Goal: Use online tool/utility: Use online tool/utility

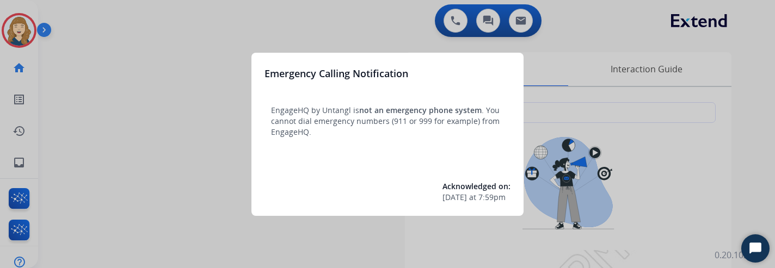
click at [205, 183] on div at bounding box center [387, 134] width 775 height 268
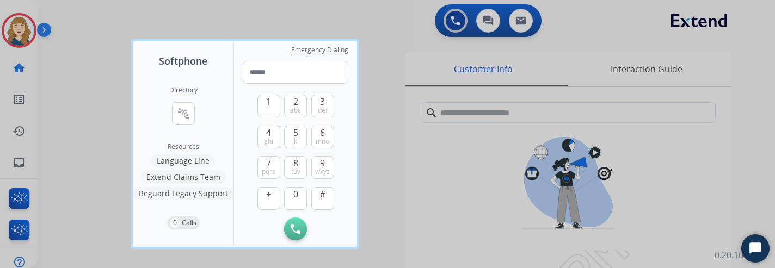
click at [115, 180] on div at bounding box center [387, 134] width 775 height 268
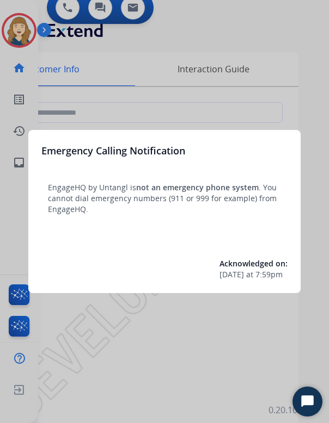
click at [227, 340] on div at bounding box center [164, 211] width 329 height 423
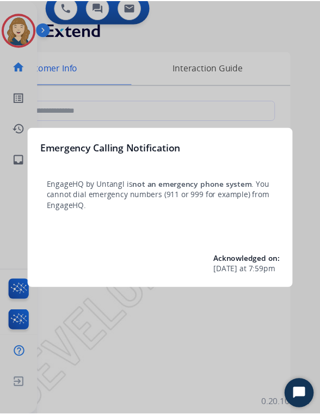
scroll to position [0, 28]
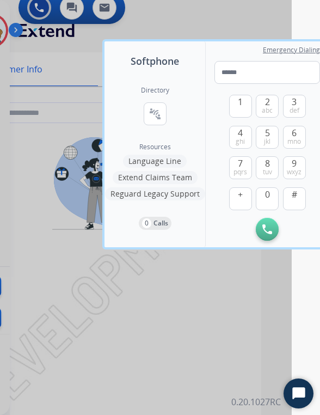
click at [171, 374] on div at bounding box center [132, 207] width 320 height 415
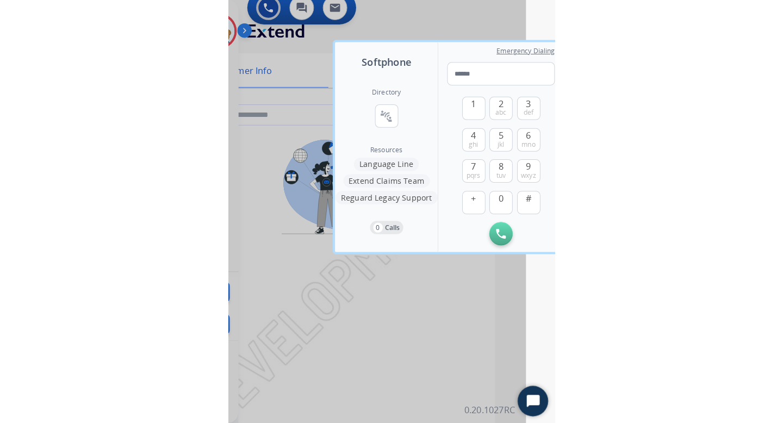
scroll to position [0, 0]
